Goal: Task Accomplishment & Management: Use online tool/utility

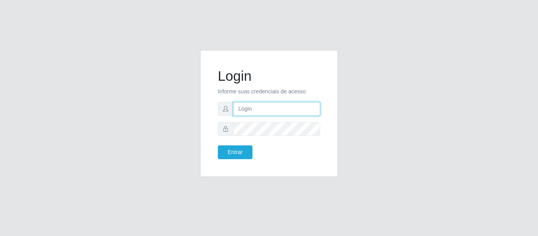
click at [244, 110] on input "text" at bounding box center [276, 109] width 87 height 14
type input ","
type input "elivelton@redeloja5"
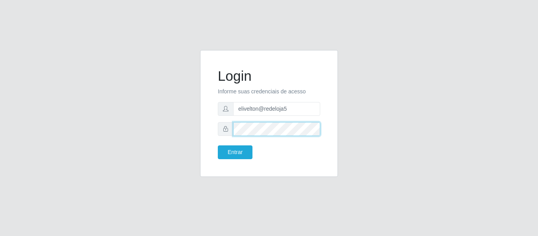
click at [218, 145] on button "Entrar" at bounding box center [235, 152] width 35 height 14
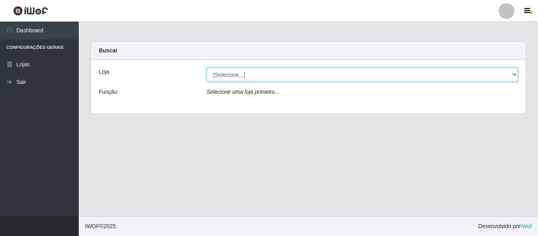
click at [514, 74] on select "[Selecione...] Rede Compras Supermercados - LOJA 5" at bounding box center [363, 75] width 312 height 14
select select "397"
click at [207, 68] on select "[Selecione...] Rede Compras Supermercados - LOJA 5" at bounding box center [363, 75] width 312 height 14
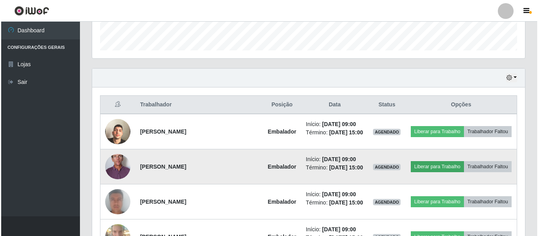
scroll to position [237, 0]
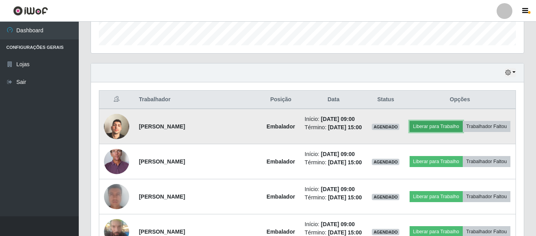
click at [437, 127] on button "Liberar para Trabalho" at bounding box center [436, 126] width 53 height 11
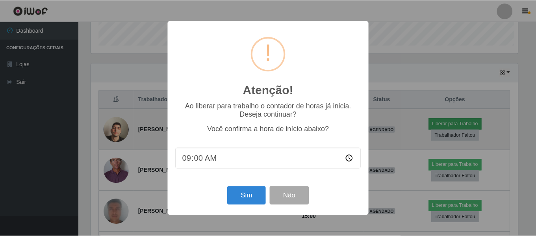
scroll to position [164, 429]
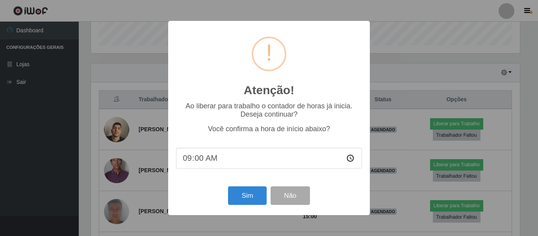
click at [30, 209] on div "Atenção! × Ao liberar para trabalho o contador de horas já inicia. Deseja conti…" at bounding box center [269, 118] width 538 height 236
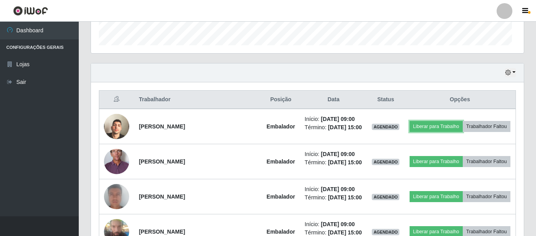
scroll to position [164, 433]
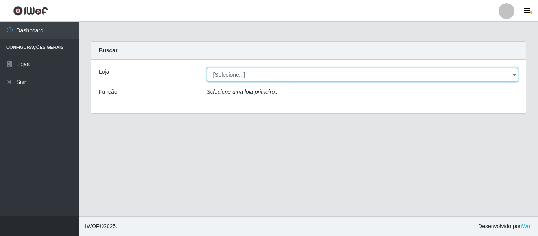
click at [517, 75] on select "[Selecione...] Rede Compras Supermercados - LOJA 5" at bounding box center [363, 75] width 312 height 14
select select "397"
click at [207, 68] on select "[Selecione...] Rede Compras Supermercados - LOJA 5" at bounding box center [363, 75] width 312 height 14
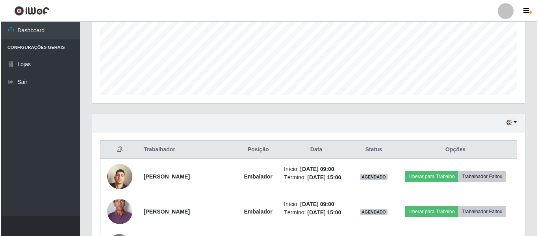
scroll to position [276, 0]
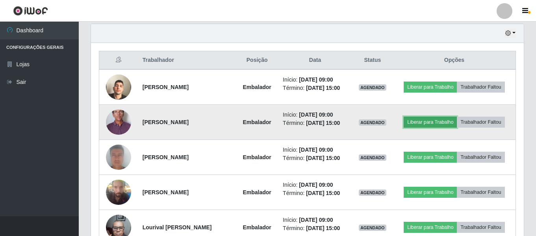
click at [419, 123] on button "Liberar para Trabalho" at bounding box center [430, 122] width 53 height 11
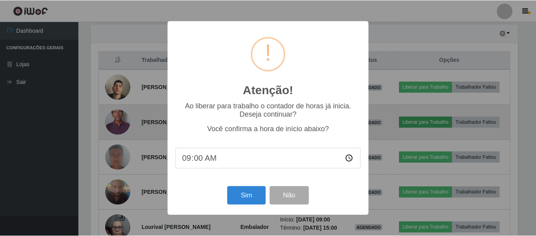
scroll to position [164, 429]
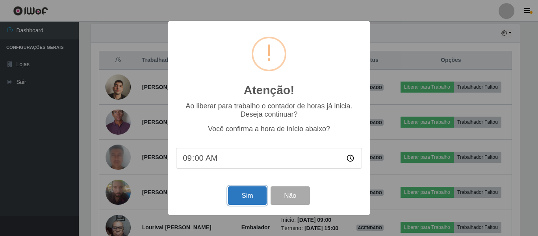
click at [244, 201] on button "Sim" at bounding box center [247, 195] width 38 height 19
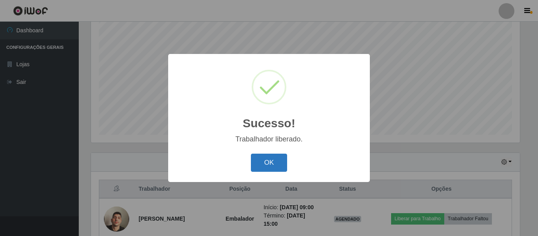
click at [272, 163] on button "OK" at bounding box center [269, 163] width 37 height 19
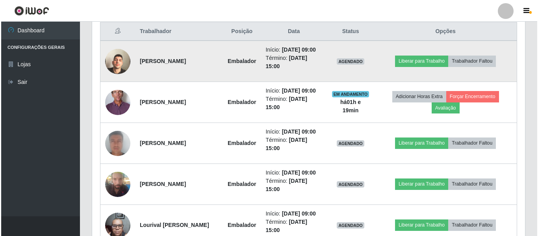
scroll to position [384, 0]
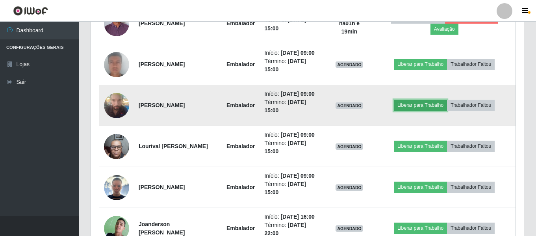
click at [435, 111] on button "Liberar para Trabalho" at bounding box center [420, 105] width 53 height 11
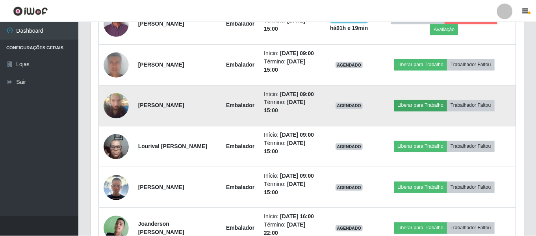
scroll to position [164, 429]
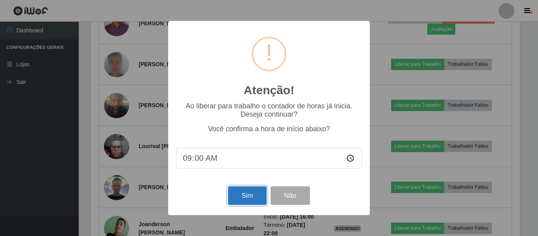
click at [247, 195] on button "Sim" at bounding box center [247, 195] width 38 height 19
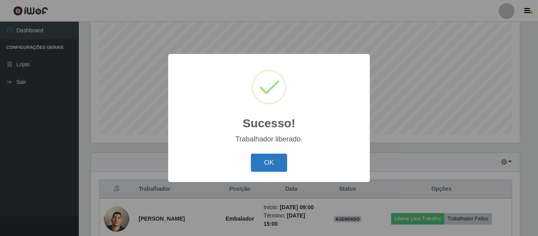
click at [253, 168] on button "OK" at bounding box center [269, 163] width 37 height 19
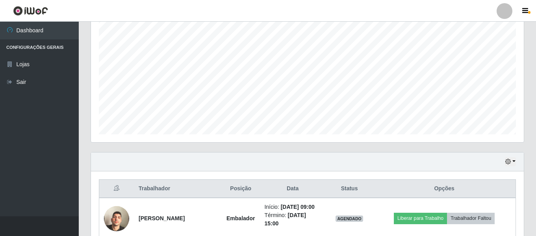
scroll to position [147, 0]
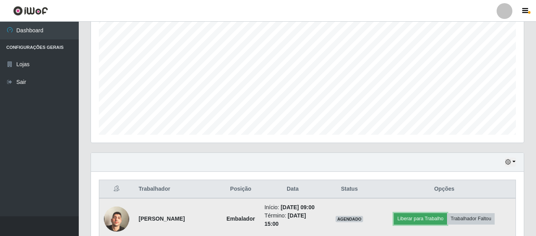
click at [421, 220] on button "Liberar para Trabalho" at bounding box center [420, 218] width 53 height 11
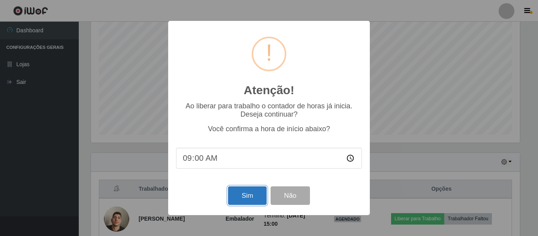
click at [253, 198] on button "Sim" at bounding box center [247, 195] width 38 height 19
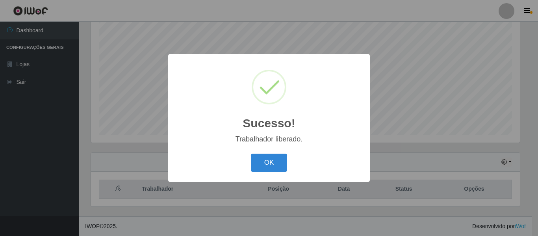
scroll to position [0, 0]
click at [280, 164] on button "OK" at bounding box center [269, 163] width 37 height 19
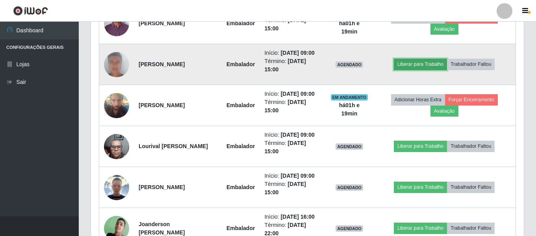
click at [422, 70] on button "Liberar para Trabalho" at bounding box center [420, 64] width 53 height 11
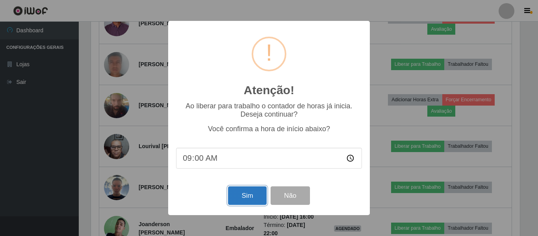
click at [250, 193] on button "Sim" at bounding box center [247, 195] width 38 height 19
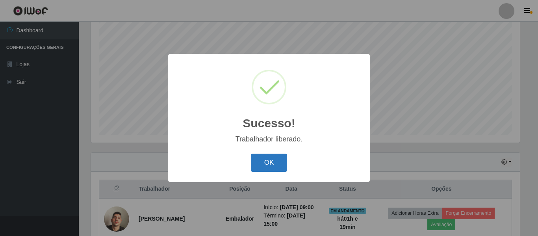
click at [267, 161] on button "OK" at bounding box center [269, 163] width 37 height 19
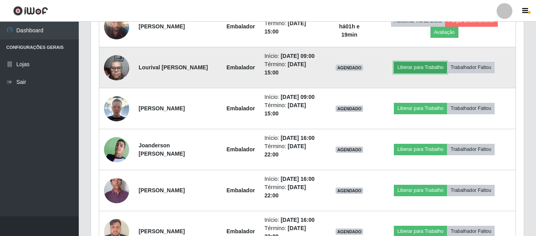
click at [421, 73] on button "Liberar para Trabalho" at bounding box center [420, 67] width 53 height 11
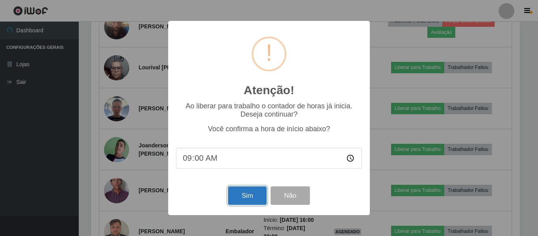
click at [240, 199] on button "Sim" at bounding box center [247, 195] width 38 height 19
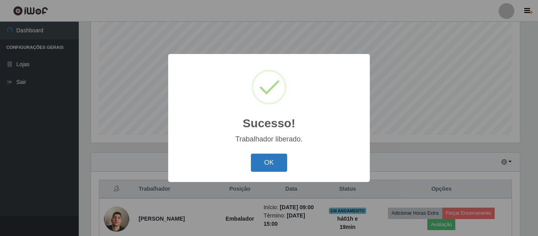
click at [258, 163] on button "OK" at bounding box center [269, 163] width 37 height 19
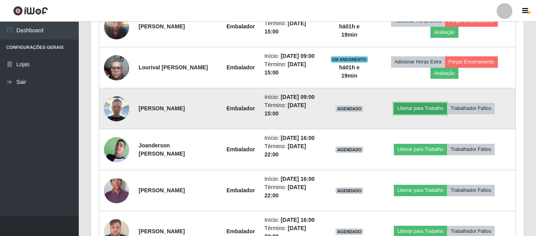
click at [426, 114] on button "Liberar para Trabalho" at bounding box center [420, 108] width 53 height 11
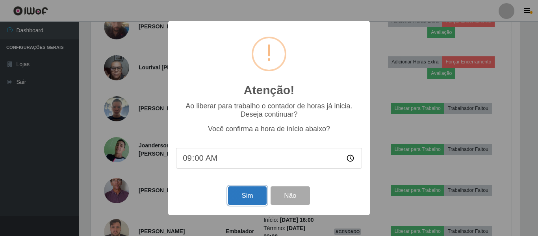
click at [237, 194] on button "Sim" at bounding box center [247, 195] width 38 height 19
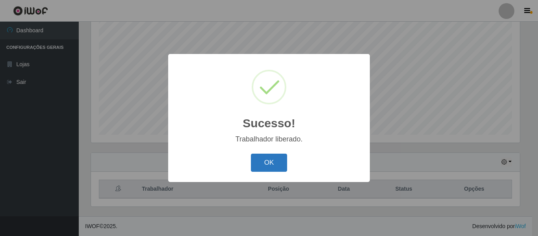
click at [266, 158] on button "OK" at bounding box center [269, 163] width 37 height 19
